Goal: Task Accomplishment & Management: Use online tool/utility

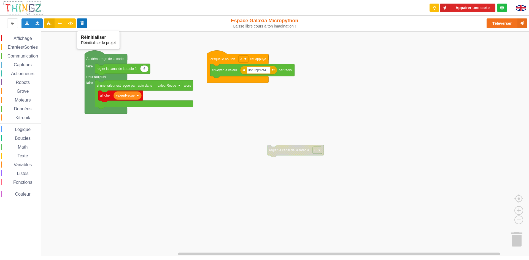
click at [83, 23] on icon at bounding box center [82, 22] width 5 height 3
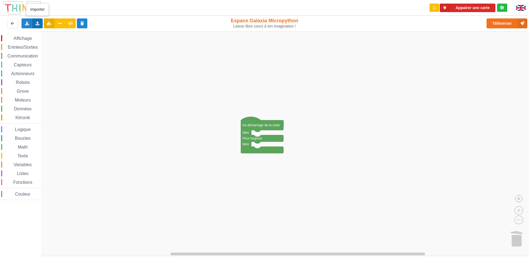
click at [37, 23] on icon at bounding box center [37, 22] width 5 height 3
click at [88, 31] on span "Importer un assemblage de blocs" at bounding box center [75, 33] width 57 height 4
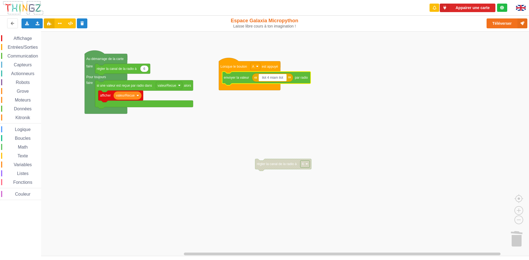
type input "ilot 4 miam ilot 2"
click at [364, 156] on rect "Espace de travail de Blocky" at bounding box center [266, 143] width 533 height 225
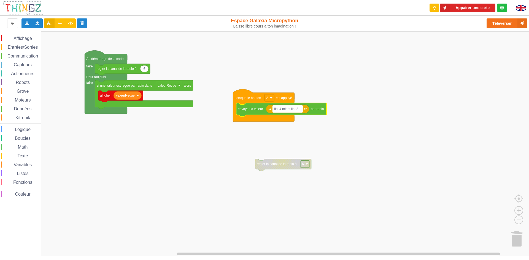
click at [290, 109] on text "ilot 4 miam ilot 2" at bounding box center [286, 109] width 24 height 4
click at [291, 108] on input "ilot 4 miam ilot 2" at bounding box center [288, 109] width 30 height 7
type input "ilot 4 kgyk ilot 2"
click at [299, 109] on input "ilot 4 kgyk ilot 2" at bounding box center [287, 109] width 29 height 7
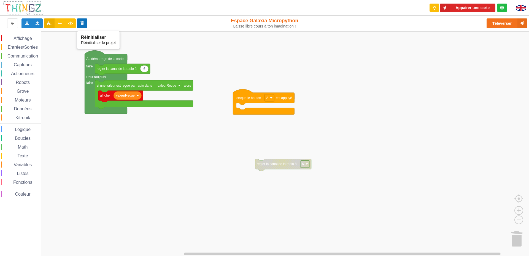
click at [82, 21] on button at bounding box center [82, 23] width 11 height 10
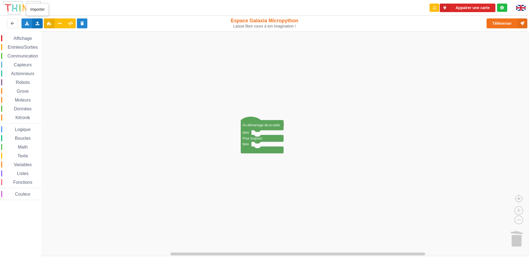
click at [41, 23] on div "Importer un assemblage de blocs Importer du code Python" at bounding box center [37, 23] width 11 height 10
click at [66, 34] on span "Importer un assemblage de blocs" at bounding box center [75, 33] width 57 height 4
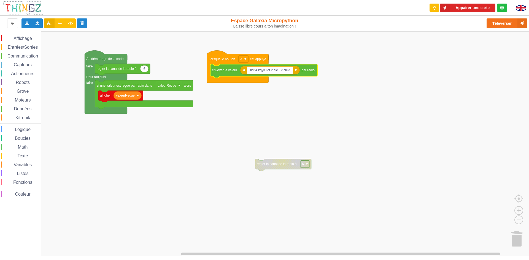
type input "ilot 4 kgyk ilot 2 clé 1< clé<4"
click at [404, 121] on rect "Espace de travail de Blocky" at bounding box center [266, 143] width 533 height 225
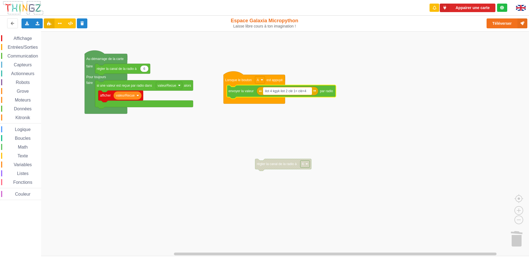
click at [306, 90] on text "ilot 4 kgyk ilot 2 clé 1< clé<4" at bounding box center [285, 91] width 41 height 4
click at [309, 91] on input "ilot 4 kgyk ilot 2 clé 1< clé<4" at bounding box center [287, 91] width 48 height 7
type input "ilot 4 kgyk ilot 2 clé 1< clé<3"
click at [486, 85] on rect "Espace de travail de Blocky" at bounding box center [266, 143] width 533 height 225
click at [294, 91] on text "ilot 4 kgyk ilot 2 clé 1< clé<3" at bounding box center [285, 91] width 41 height 4
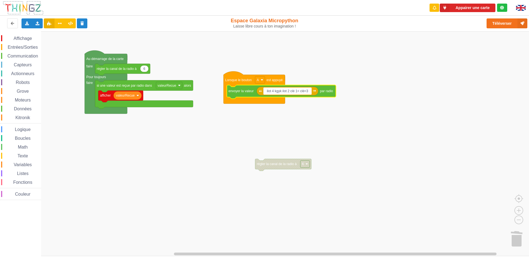
click at [296, 91] on input "ilot 4 kgyk ilot 2 clé 1< clé<3" at bounding box center [287, 91] width 48 height 7
click at [307, 75] on rect "Espace de travail de Blocky" at bounding box center [266, 143] width 533 height 225
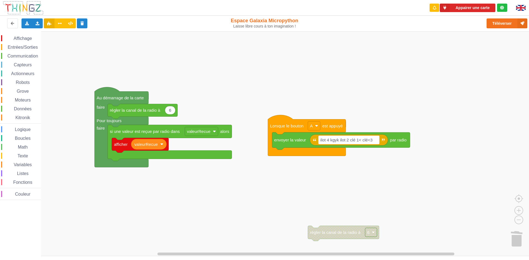
click at [239, 107] on div "Affichage Entrées/Sorties Communication Capteurs Actionneurs Robots Grove Moteu…" at bounding box center [266, 143] width 533 height 225
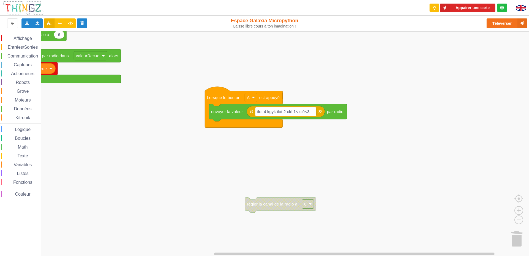
click at [251, 69] on div "Affichage Entrées/Sorties Communication Capteurs Actionneurs Robots Grove Moteu…" at bounding box center [266, 143] width 533 height 225
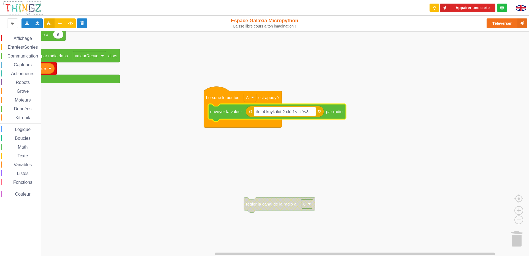
click at [312, 112] on rect "Espace de travail de Blocky" at bounding box center [284, 111] width 61 height 9
click at [312, 112] on input "ilot 4 kgyk ilot 2 clé 1< clé<3" at bounding box center [284, 111] width 61 height 9
click at [311, 112] on input "ilot 4 kgyk ilot 2 clé 1< clé<3" at bounding box center [284, 111] width 61 height 9
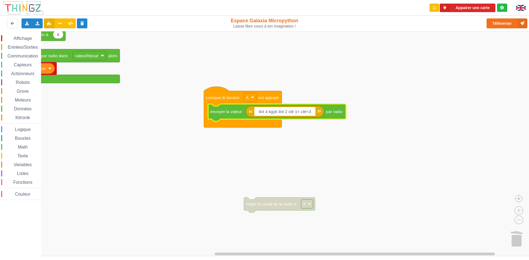
click at [311, 112] on input "ilot 4 kgyk ilot 2 clé 1< clé<3" at bounding box center [284, 111] width 61 height 9
click at [312, 111] on input "ilot 4 kgyk ilot 2 clé 1< clé<3" at bounding box center [284, 111] width 61 height 9
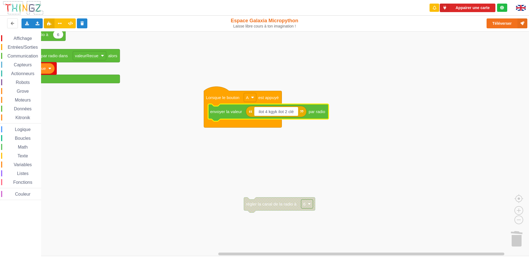
type input "ilot 4 kgyk ilot 2 clé 3"
click at [362, 83] on rect "Espace de travail de Blocky" at bounding box center [266, 143] width 533 height 225
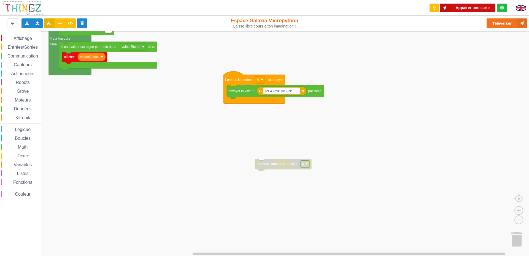
click at [476, 9] on button "Appairer une carte" at bounding box center [468, 8] width 56 height 9
click at [503, 26] on button "Téléverser" at bounding box center [507, 23] width 41 height 10
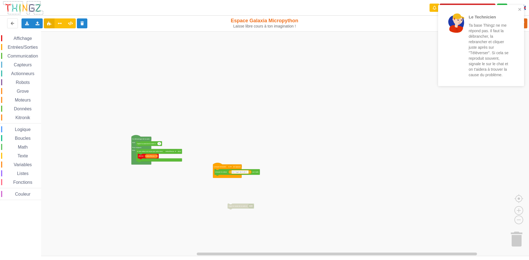
click at [163, 176] on div "Affichage Entrées/Sorties Communication Capteurs Actionneurs Robots Grove Moteu…" at bounding box center [266, 143] width 533 height 225
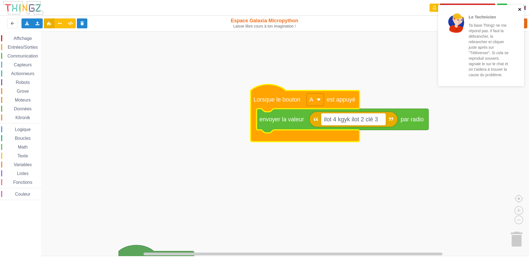
click at [522, 10] on icon "close" at bounding box center [520, 9] width 4 height 4
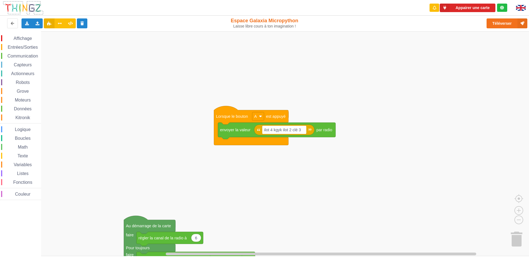
click at [323, 93] on rect "Espace de travail de Blocky" at bounding box center [266, 143] width 533 height 225
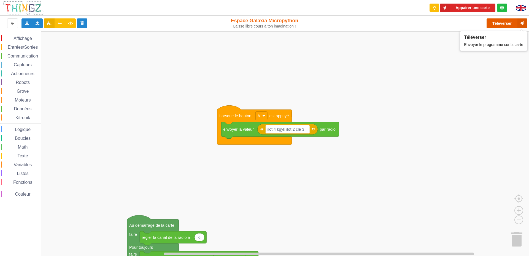
click at [490, 22] on button "Téléverser" at bounding box center [507, 23] width 41 height 10
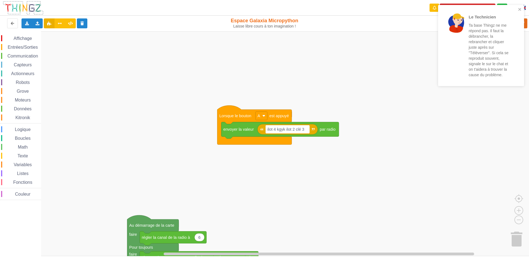
click at [517, 10] on div "Le Technicien Ta base Thingz ne me répond pas. Il faut la débrancher, la rebran…" at bounding box center [479, 45] width 78 height 77
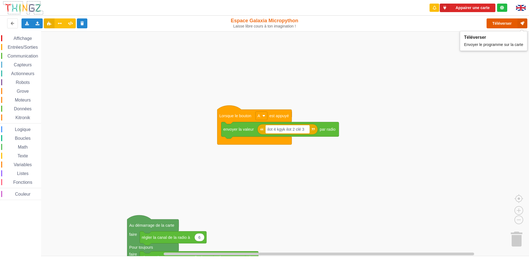
click at [505, 25] on button "Téléverser" at bounding box center [507, 23] width 41 height 10
click at [151, 109] on rect "Espace de travail de Blocky" at bounding box center [266, 143] width 533 height 225
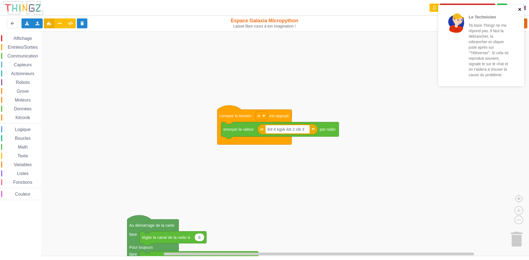
click at [520, 11] on icon "close" at bounding box center [520, 9] width 4 height 4
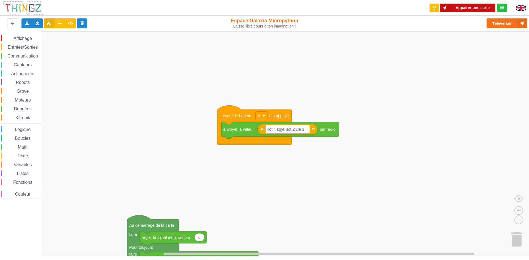
click at [471, 9] on button "Appairer une carte" at bounding box center [468, 8] width 56 height 9
click at [465, 6] on button "Appairer une carte" at bounding box center [468, 8] width 56 height 9
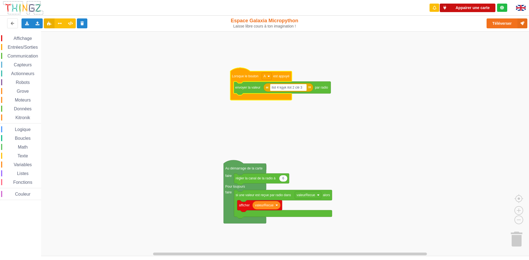
click at [464, 7] on button "Appairer une carte" at bounding box center [468, 8] width 56 height 9
click at [465, 5] on button "Appairer une carte" at bounding box center [468, 8] width 56 height 9
click at [512, 20] on button "Téléverser" at bounding box center [507, 23] width 41 height 10
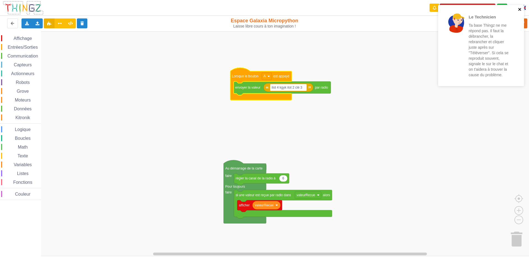
click at [520, 10] on icon "close" at bounding box center [520, 9] width 4 height 4
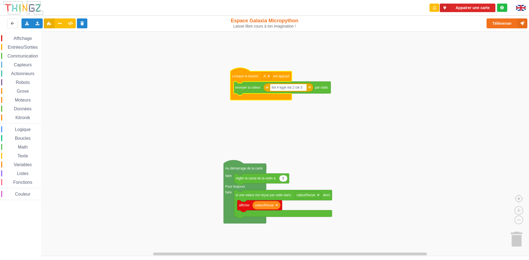
click at [458, 10] on div "Le Technicien Ta base Thingz ne me répond pas. Il faut la débrancher, la rebran…" at bounding box center [264, 126] width 537 height 260
click at [458, 9] on button "Appairer une carte" at bounding box center [468, 8] width 56 height 9
click at [475, 5] on button "Appairer une carte" at bounding box center [468, 8] width 56 height 9
click at [460, 35] on rect "Espace de travail de Blocky" at bounding box center [266, 143] width 533 height 225
click at [462, 7] on button "Appairer une carte" at bounding box center [468, 8] width 56 height 9
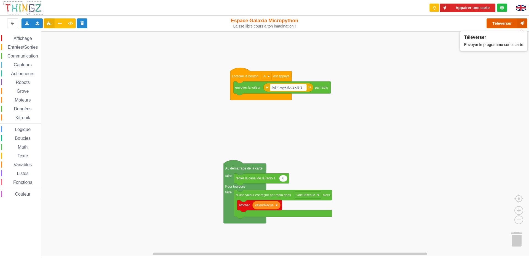
click at [506, 22] on button "Téléverser" at bounding box center [507, 23] width 41 height 10
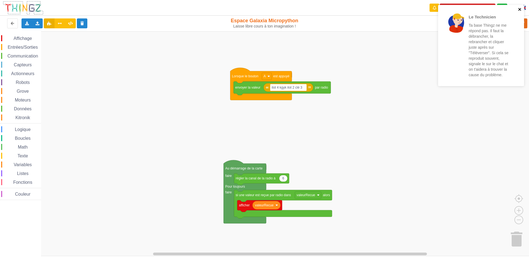
click at [520, 10] on icon "close" at bounding box center [519, 9] width 3 height 3
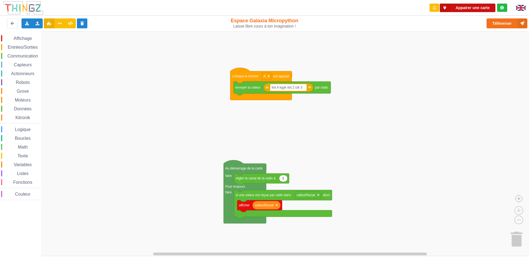
click at [446, 10] on icon at bounding box center [445, 8] width 10 height 9
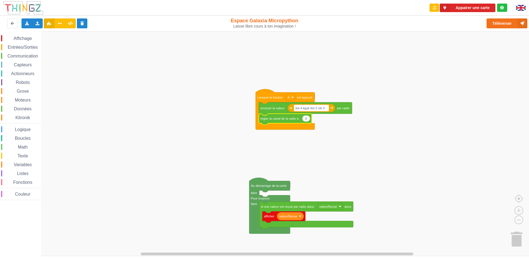
click at [287, 139] on rect "Espace de travail de Blocky" at bounding box center [266, 143] width 533 height 225
click at [473, 5] on button "Appairer une carte" at bounding box center [468, 8] width 56 height 9
click at [463, 6] on button "Appairer une carte" at bounding box center [468, 8] width 56 height 9
click at [461, 2] on div "Appairer une carte" at bounding box center [468, 8] width 87 height 16
click at [463, 9] on button "Appairer une carte" at bounding box center [468, 8] width 56 height 9
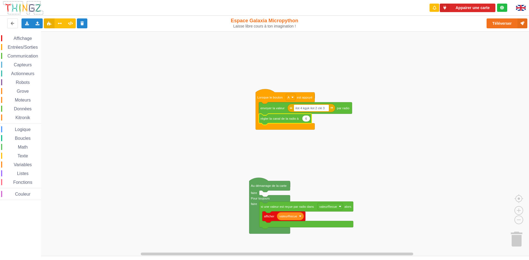
click at [307, 119] on text "6" at bounding box center [306, 118] width 2 height 3
type input "9"
click at [451, 10] on button "Appairer une carte" at bounding box center [468, 8] width 56 height 9
click at [218, 130] on rect "Espace de travail de Blocky" at bounding box center [266, 143] width 533 height 225
click at [453, 5] on button "Appairer une carte" at bounding box center [468, 8] width 56 height 9
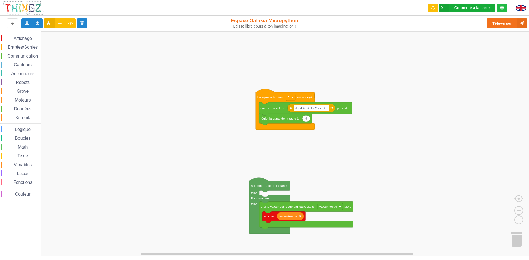
click at [455, 8] on div "Connecté à la carte" at bounding box center [471, 8] width 35 height 4
click at [423, 67] on rect "Espace de travail de Blocky" at bounding box center [266, 143] width 533 height 225
click at [461, 9] on button "Appairer une carte" at bounding box center [468, 8] width 56 height 9
click at [451, 8] on button "Appairer une carte" at bounding box center [468, 8] width 56 height 9
click at [471, 11] on div "Appairer une carte" at bounding box center [468, 8] width 87 height 16
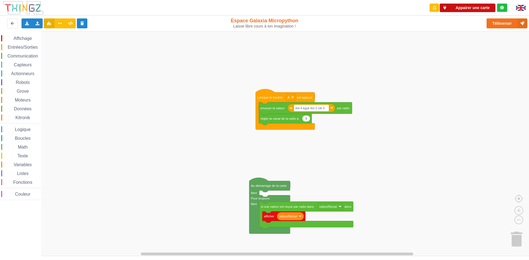
click at [468, 8] on button "Appairer une carte" at bounding box center [468, 8] width 56 height 9
click at [477, 8] on button "Appairer une carte" at bounding box center [468, 8] width 56 height 9
click at [451, 6] on button "Appairer une carte" at bounding box center [468, 8] width 56 height 9
click at [122, 69] on rect "Espace de travail de Blocky" at bounding box center [266, 143] width 533 height 225
click at [456, 8] on button "Appairer une carte" at bounding box center [468, 8] width 56 height 9
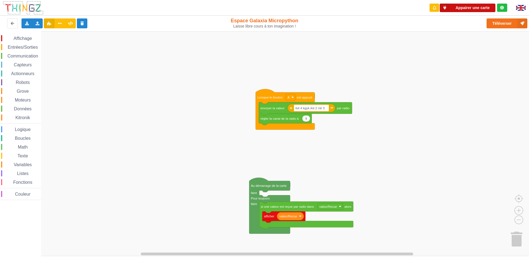
click at [466, 8] on button "Appairer une carte" at bounding box center [468, 8] width 56 height 9
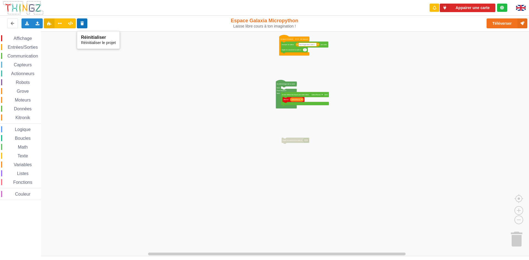
click at [80, 24] on icon at bounding box center [82, 22] width 5 height 3
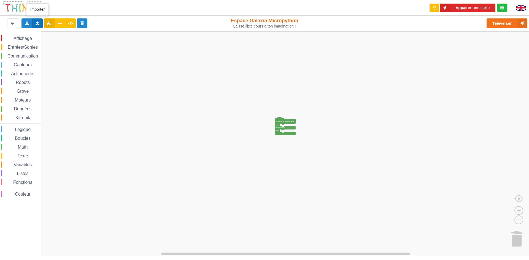
click at [36, 23] on icon at bounding box center [37, 22] width 5 height 3
click at [48, 34] on span "Importer un assemblage de blocs" at bounding box center [75, 33] width 57 height 4
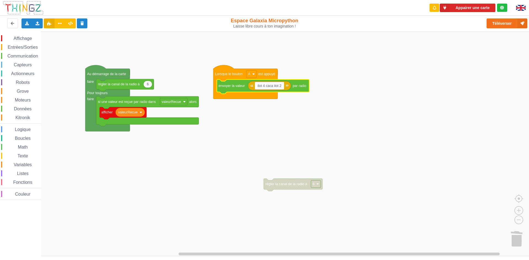
type input "ilot 4 caca ilot 2"
click at [404, 110] on rect "Espace de travail de Blocky" at bounding box center [266, 143] width 533 height 225
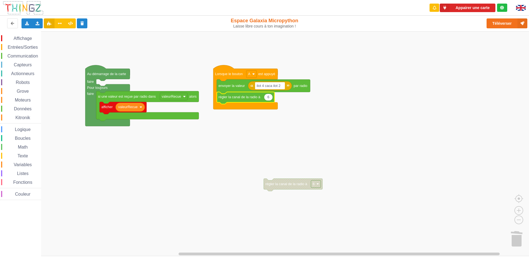
click at [269, 99] on text "6" at bounding box center [268, 97] width 2 height 4
type input "9"
click at [451, 10] on button "Appairer une carte" at bounding box center [468, 8] width 56 height 9
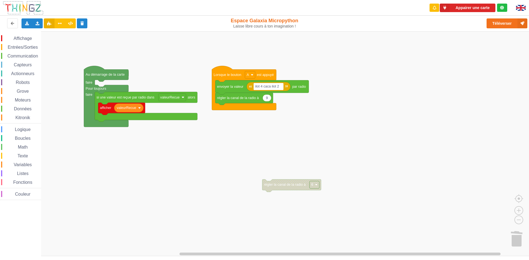
click at [232, 62] on div "Affichage Entrées/Sorties Communication Capteurs Actionneurs Robots Grove Moteu…" at bounding box center [266, 143] width 533 height 225
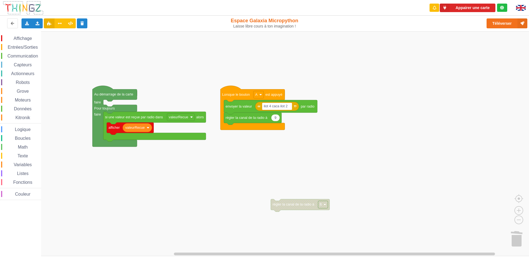
click at [196, 175] on div "Affichage Entrées/Sorties Communication Capteurs Actionneurs Robots Grove Moteu…" at bounding box center [266, 143] width 533 height 225
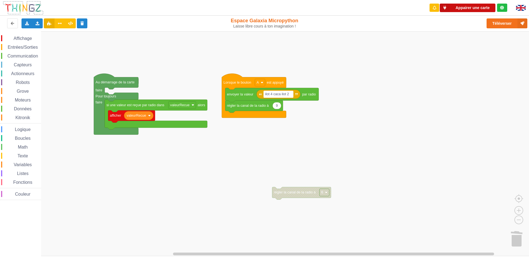
click at [455, 8] on button "Appairer une carte" at bounding box center [468, 8] width 56 height 9
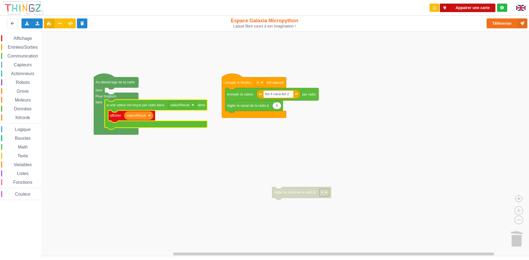
click at [474, 7] on button "Appairer une carte" at bounding box center [468, 8] width 56 height 9
click at [456, 6] on button "Appairer une carte" at bounding box center [468, 8] width 56 height 9
click at [445, 5] on icon at bounding box center [445, 8] width 10 height 9
click at [457, 8] on button "Appairer une carte" at bounding box center [468, 8] width 56 height 9
click at [463, 7] on button "Appairer une carte" at bounding box center [468, 8] width 56 height 9
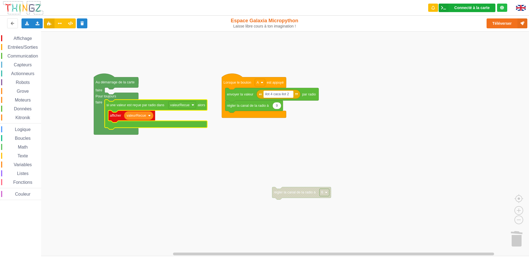
click at [455, 4] on div "Connecté à la carte Réglages Ouvrir le moniteur automatiquement Connexion autom…" at bounding box center [467, 8] width 57 height 9
click at [410, 53] on rect "Espace de travail de Blocky" at bounding box center [266, 143] width 533 height 225
